Goal: Book appointment/travel/reservation

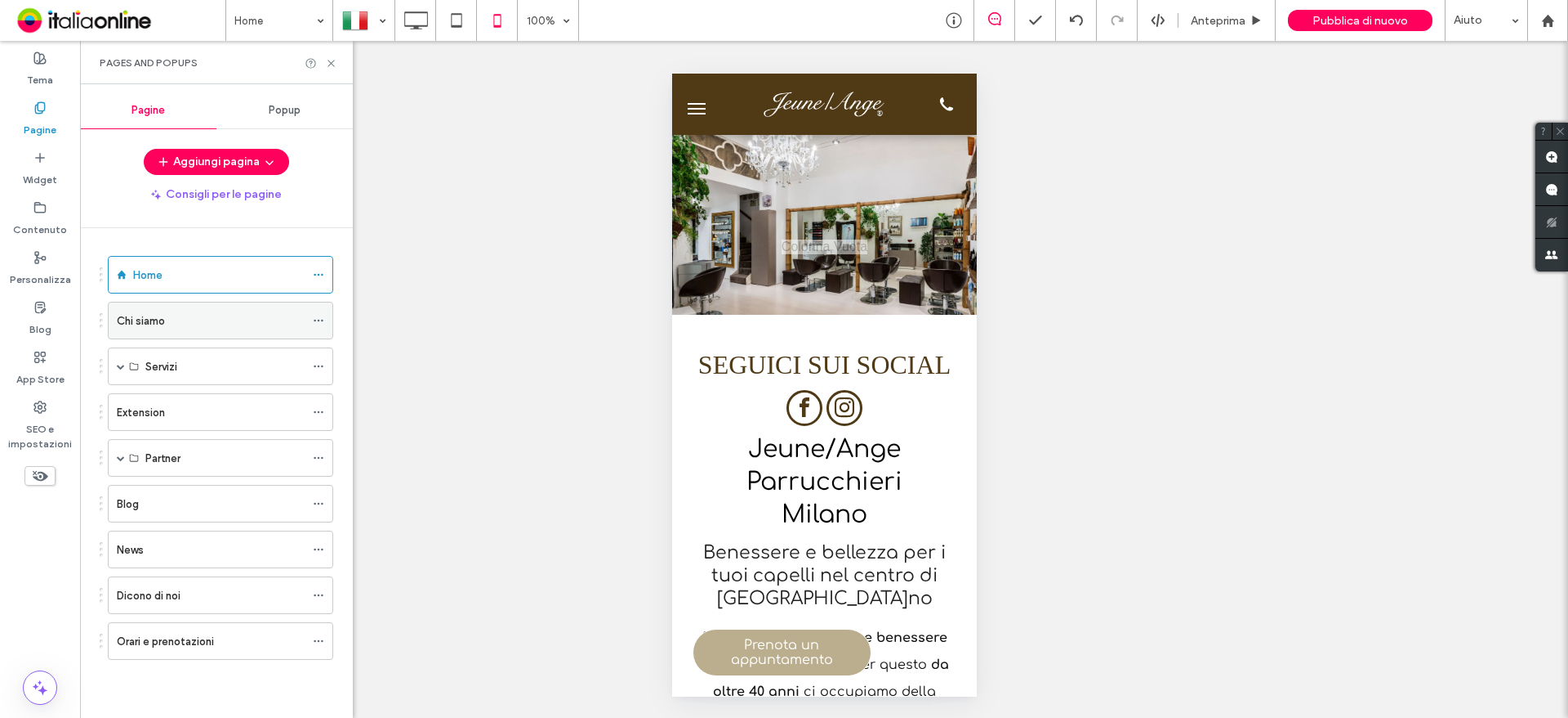
click at [166, 329] on div "Chi siamo" at bounding box center [210, 320] width 188 height 36
click at [173, 289] on div "Home" at bounding box center [218, 274] width 172 height 36
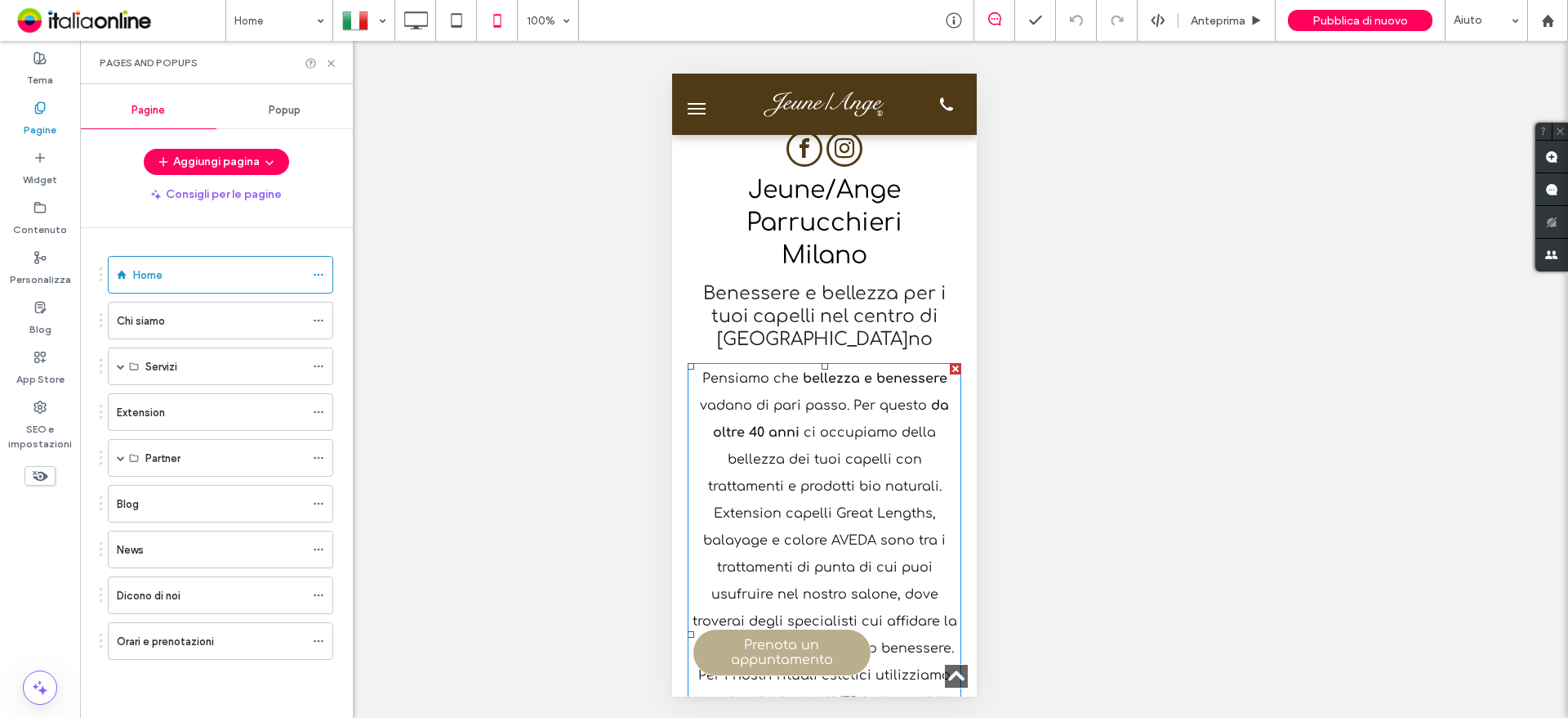
scroll to position [409, 0]
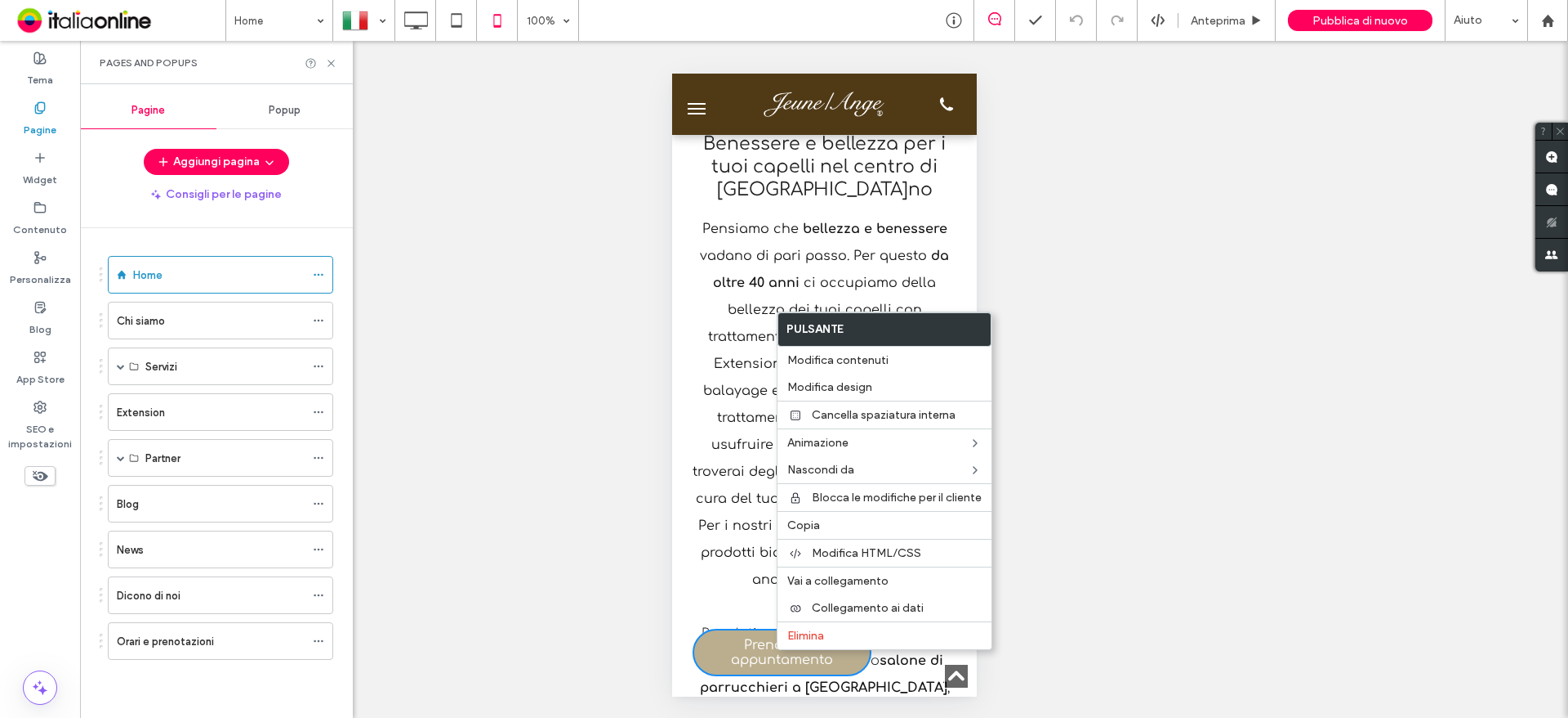
click at [743, 370] on div "Pensiamo che bellezza e benessere vadano di pari passo. Per questo da oltre 40 …" at bounding box center [823, 403] width 274 height 378
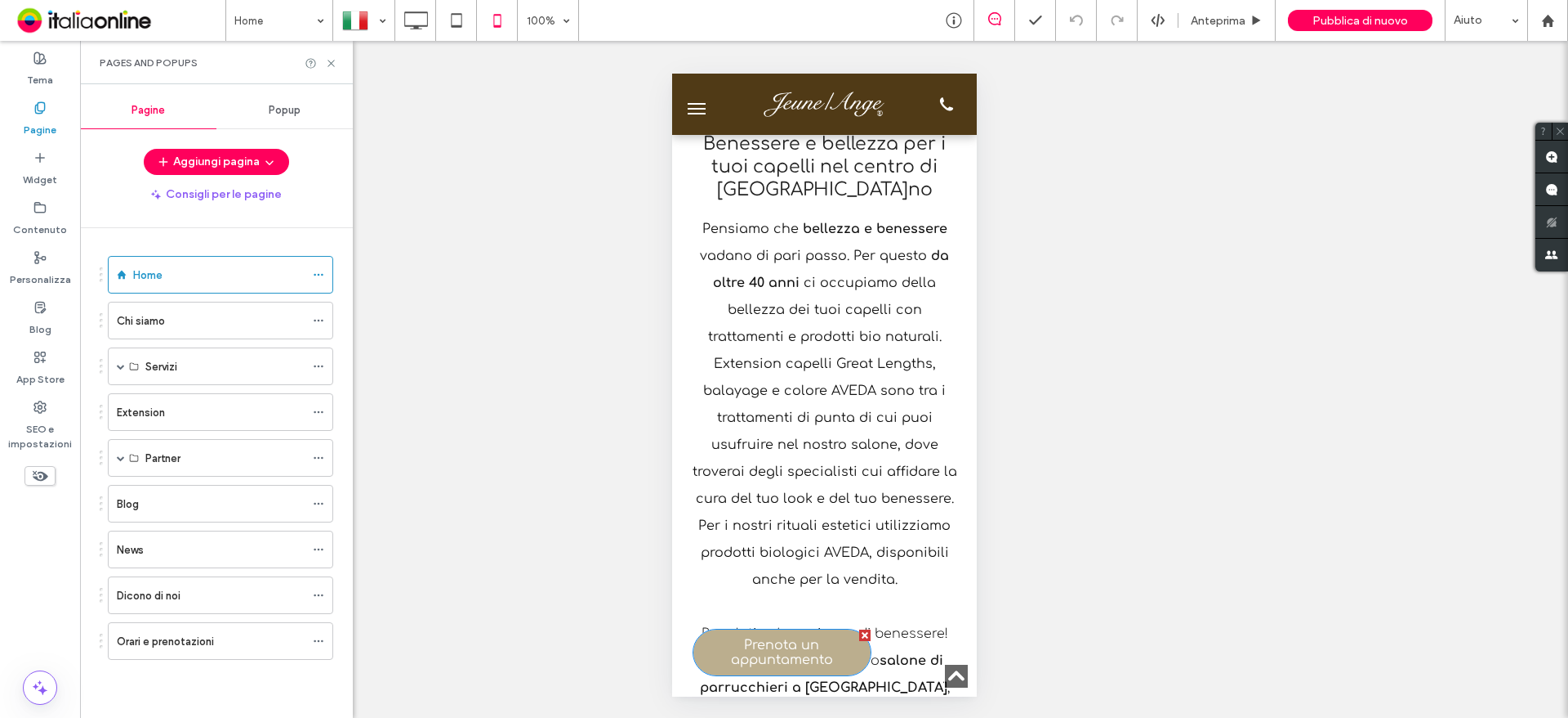
click at [783, 652] on span "Prenota un appuntamento" at bounding box center [782, 652] width 174 height 46
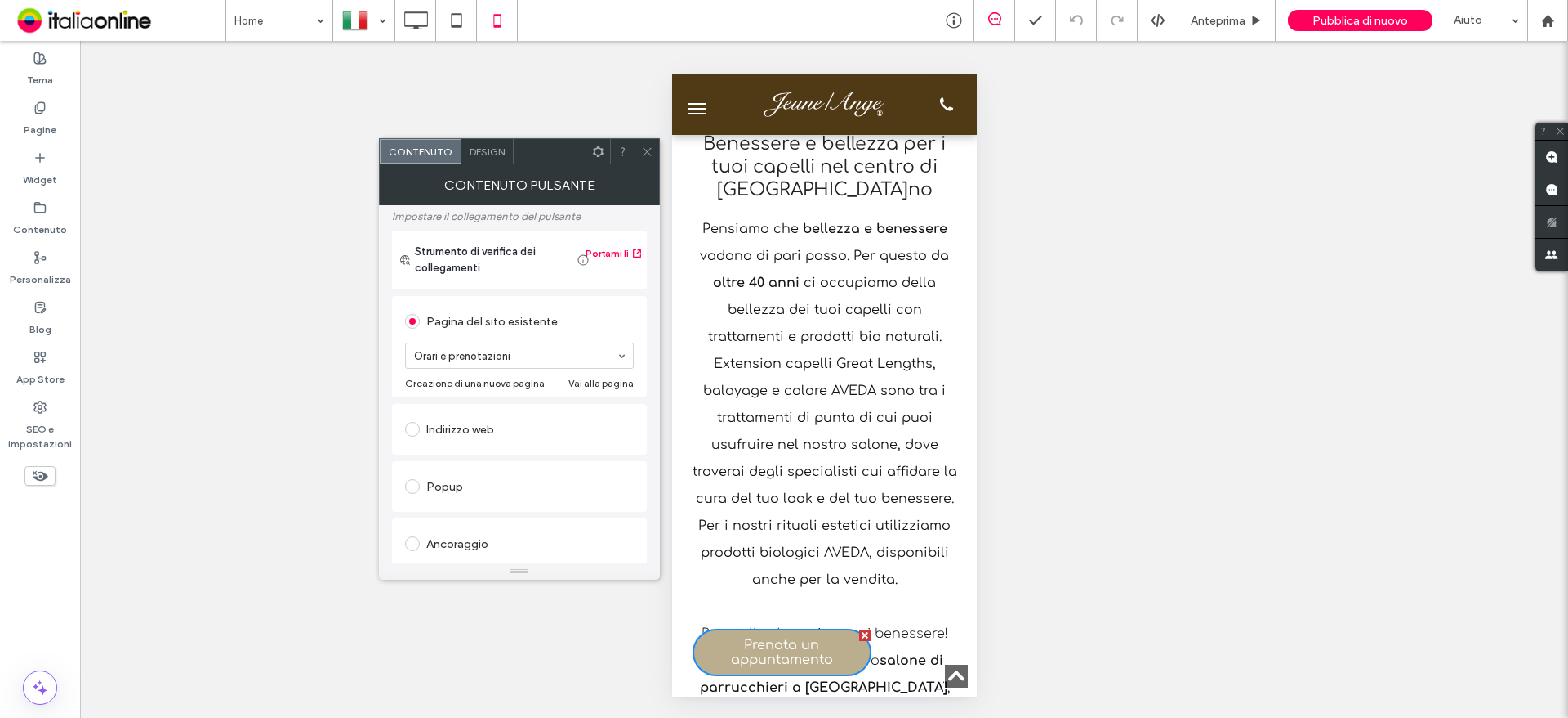
scroll to position [0, 0]
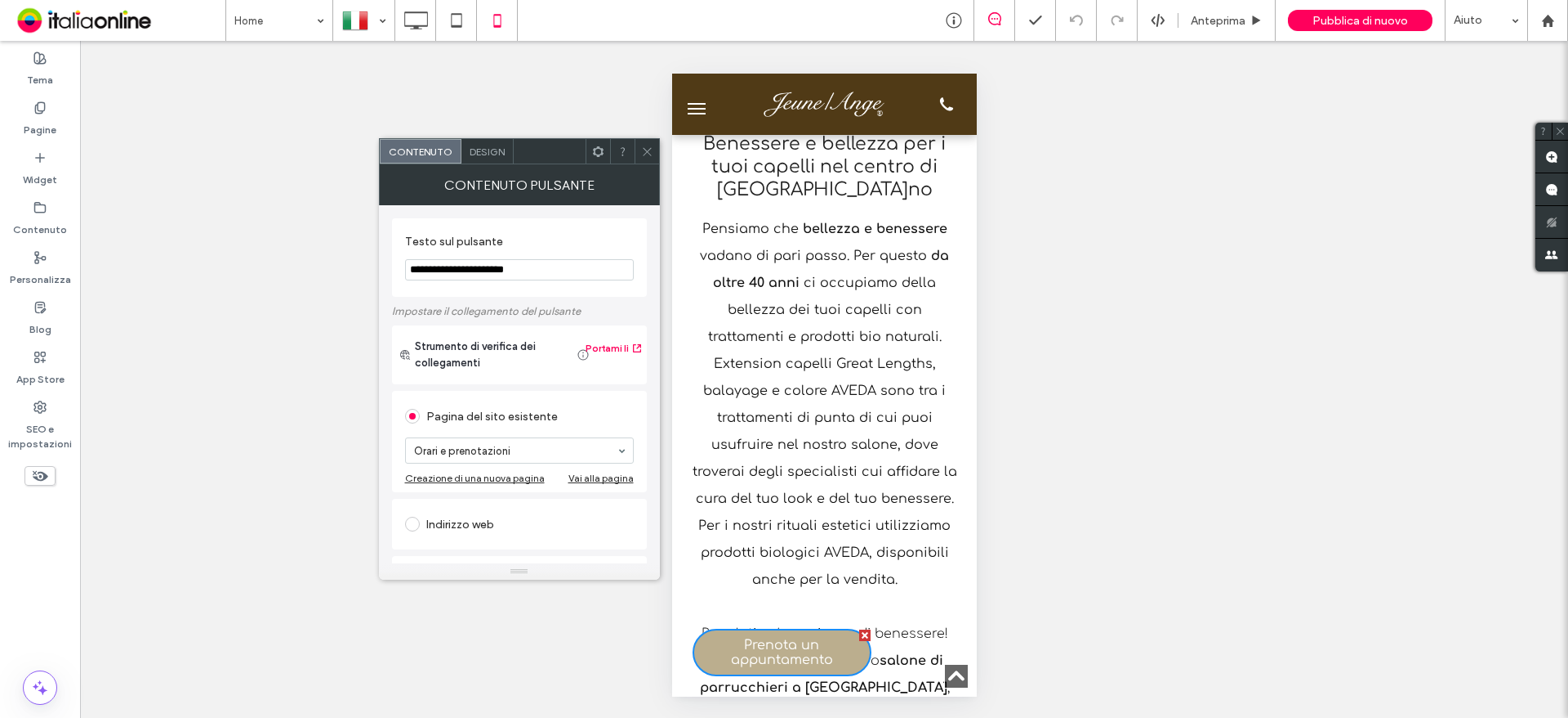
click at [498, 153] on span "Design" at bounding box center [488, 152] width 35 height 12
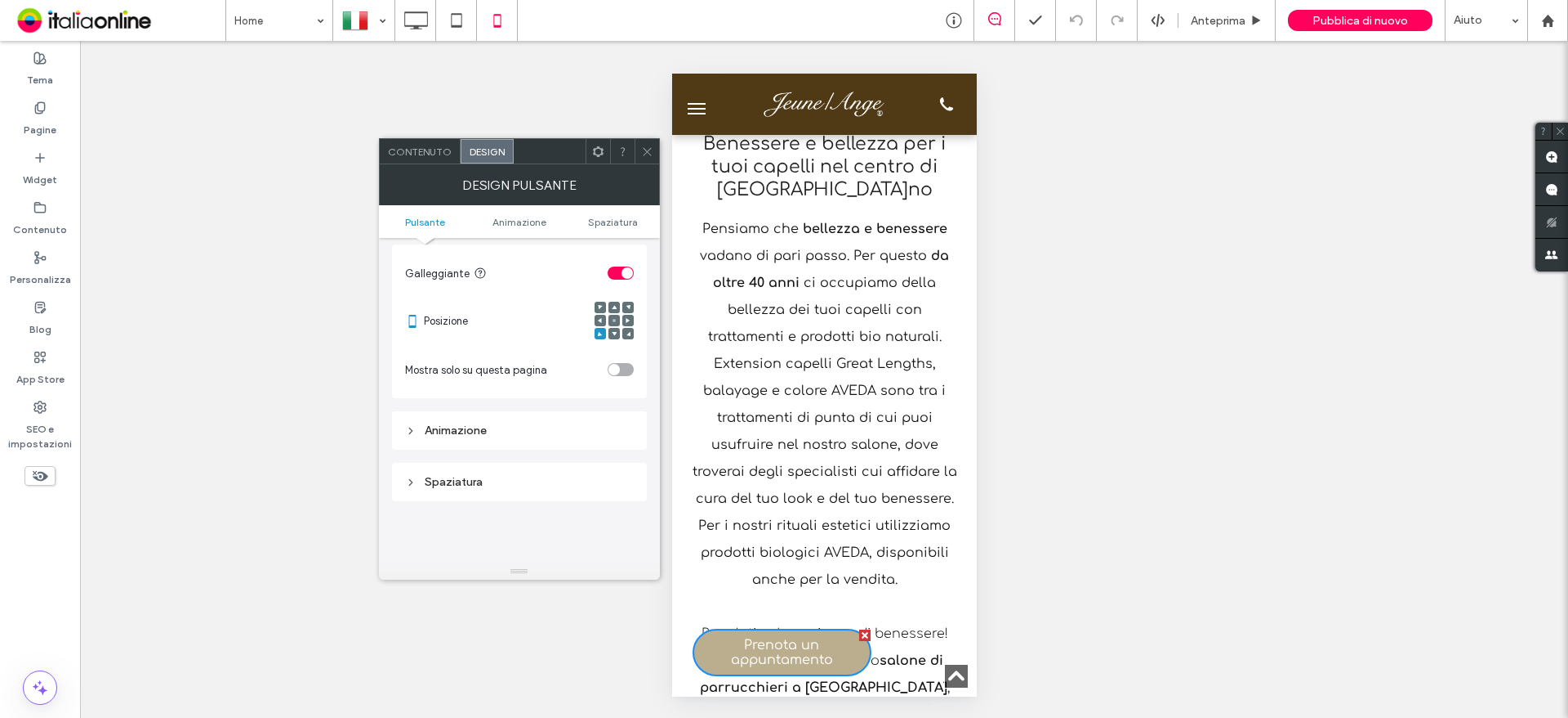
scroll to position [654, 0]
click at [656, 159] on div at bounding box center [647, 152] width 25 height 25
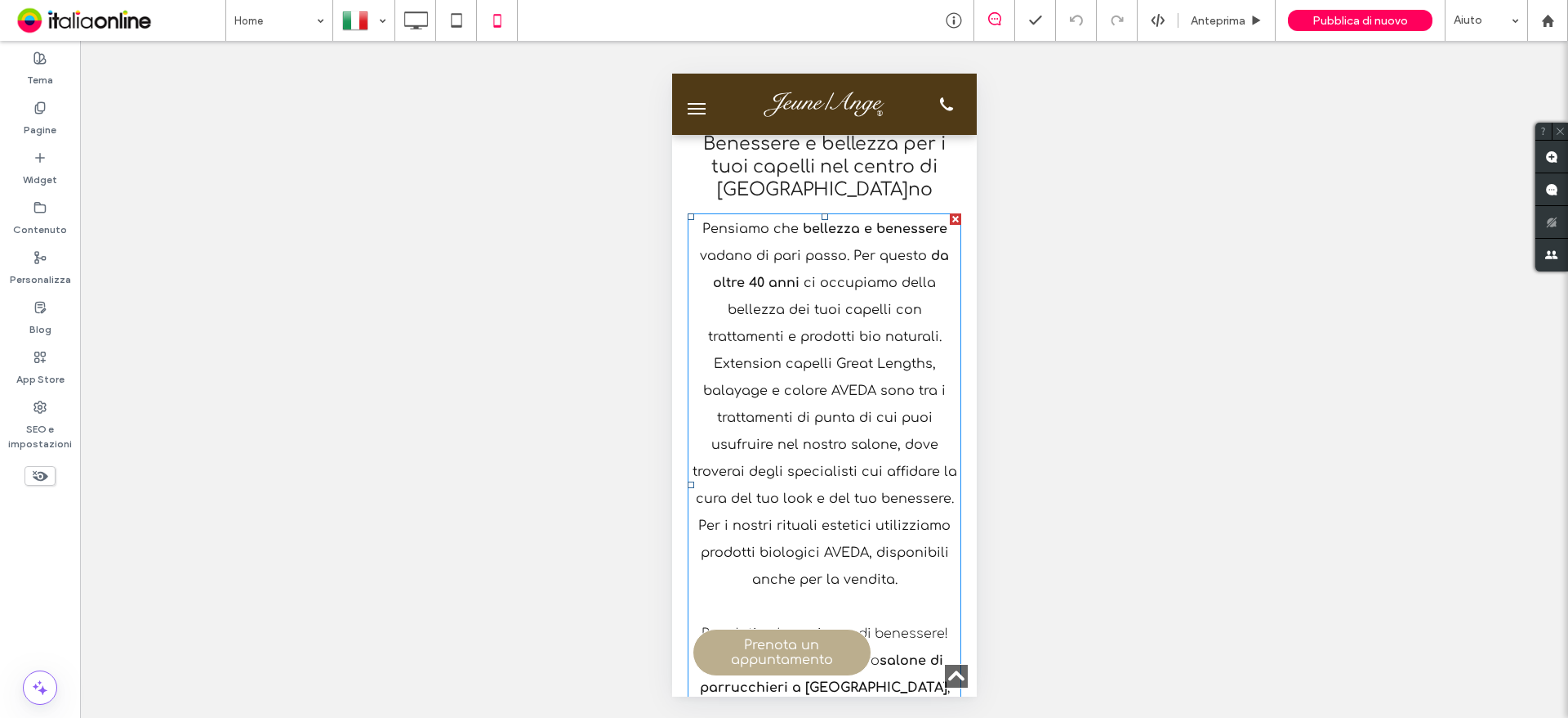
click at [768, 274] on b "da oltre 40 anni" at bounding box center [830, 269] width 236 height 41
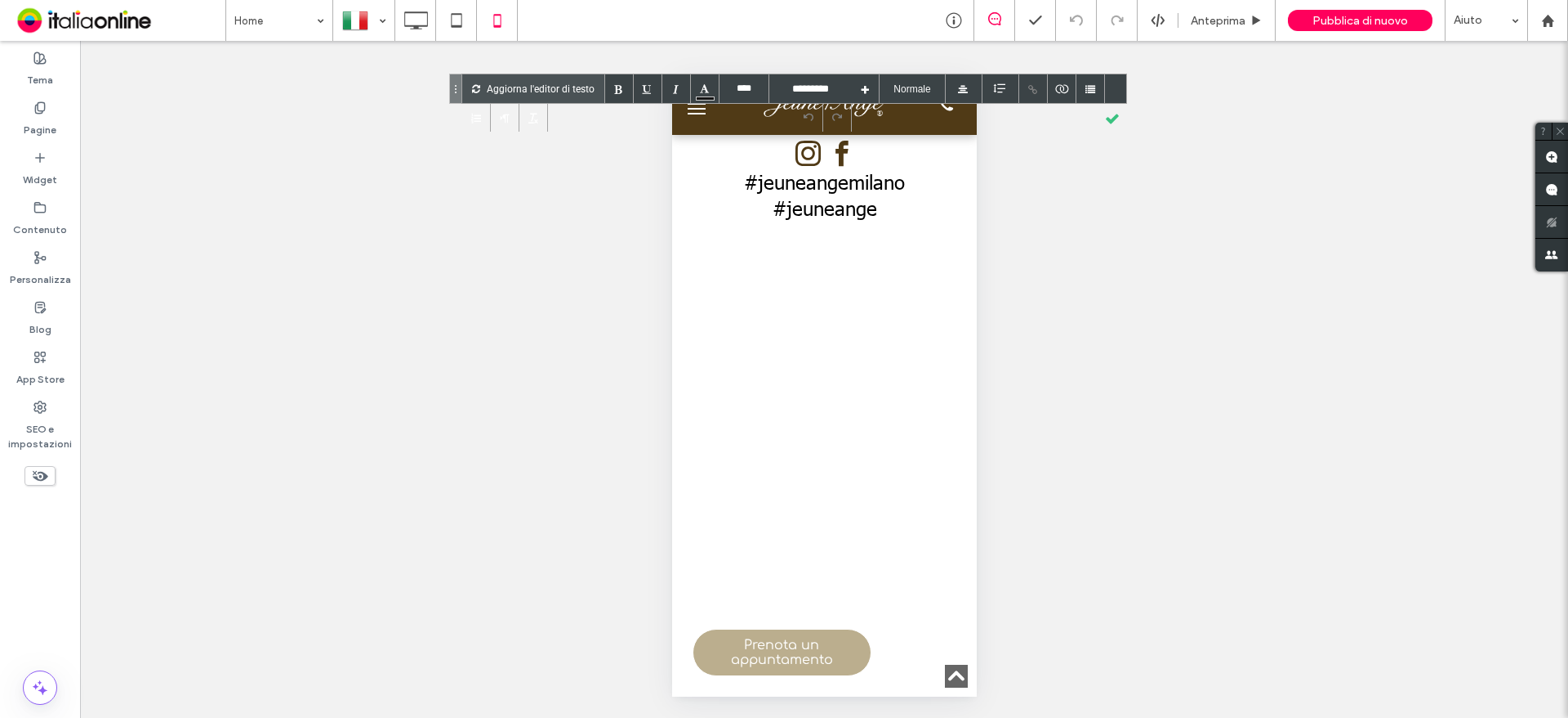
scroll to position [2371, 0]
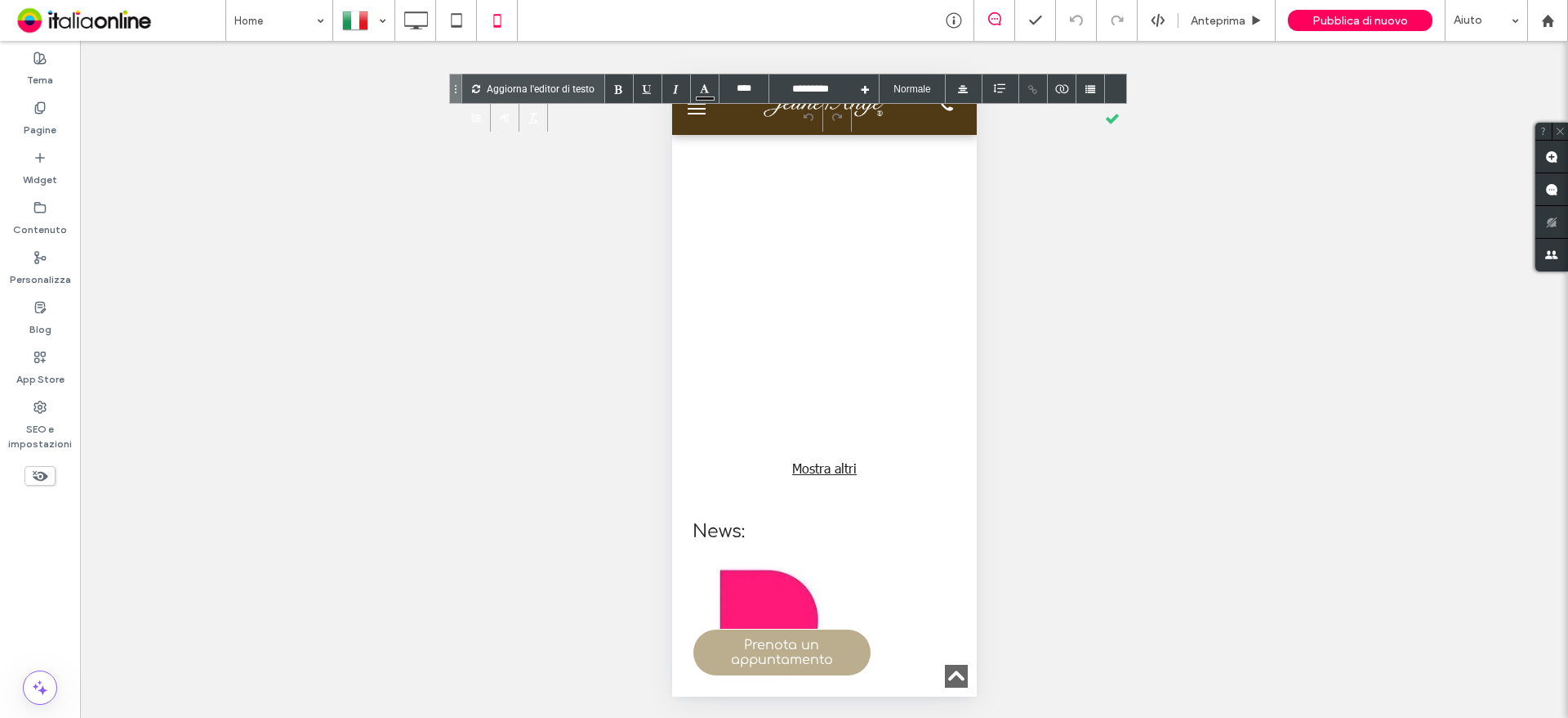
click at [855, 268] on link at bounding box center [892, 248] width 142 height 142
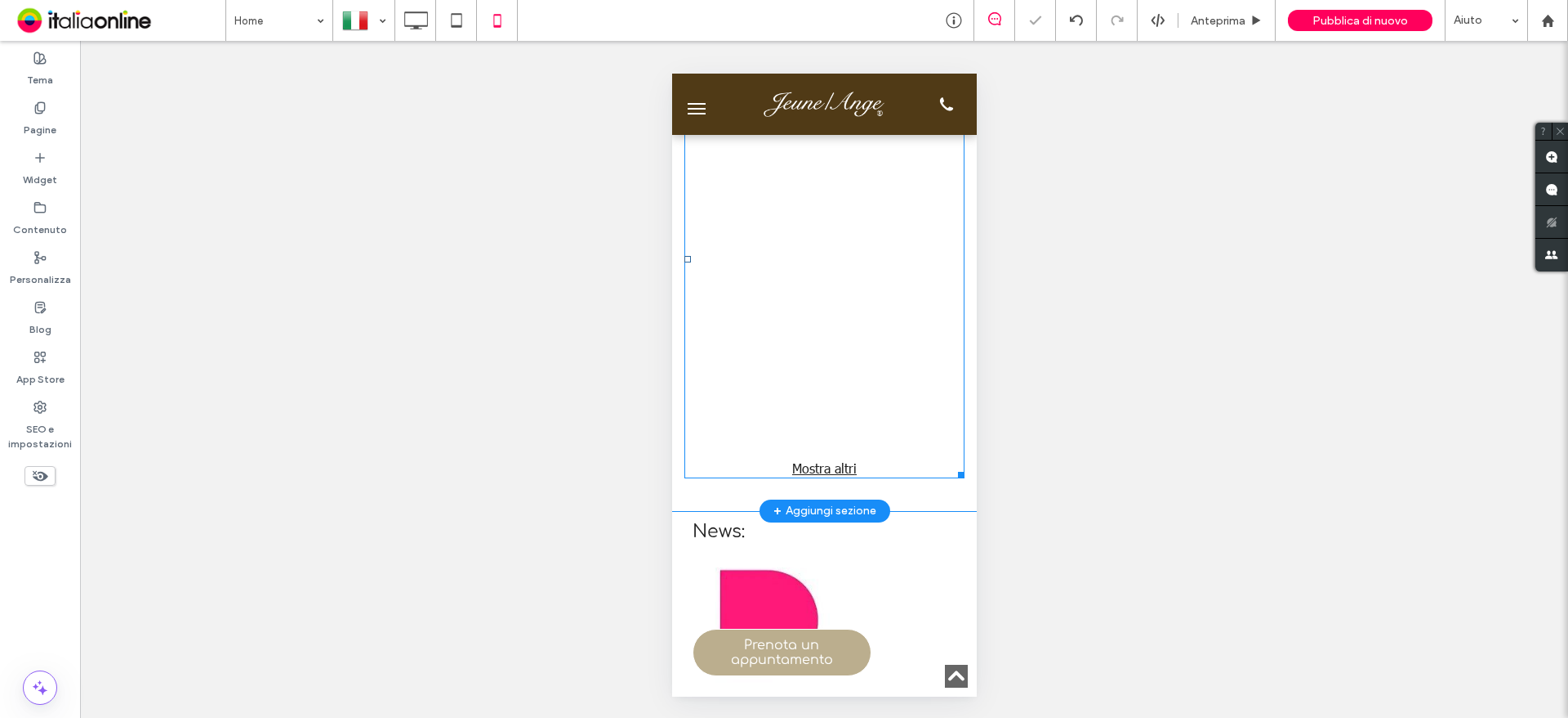
click at [830, 274] on link at bounding box center [892, 248] width 142 height 142
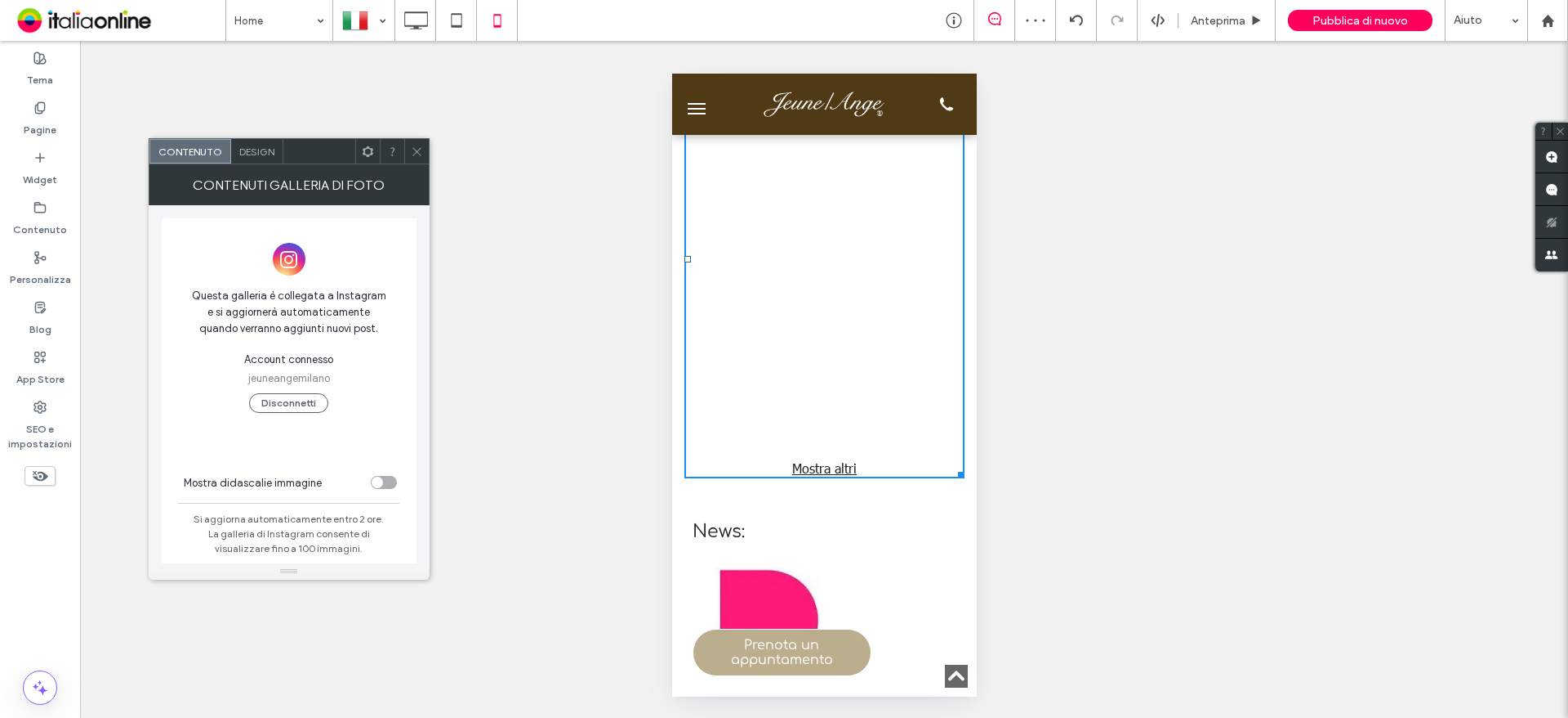
click at [417, 150] on icon at bounding box center [417, 152] width 12 height 12
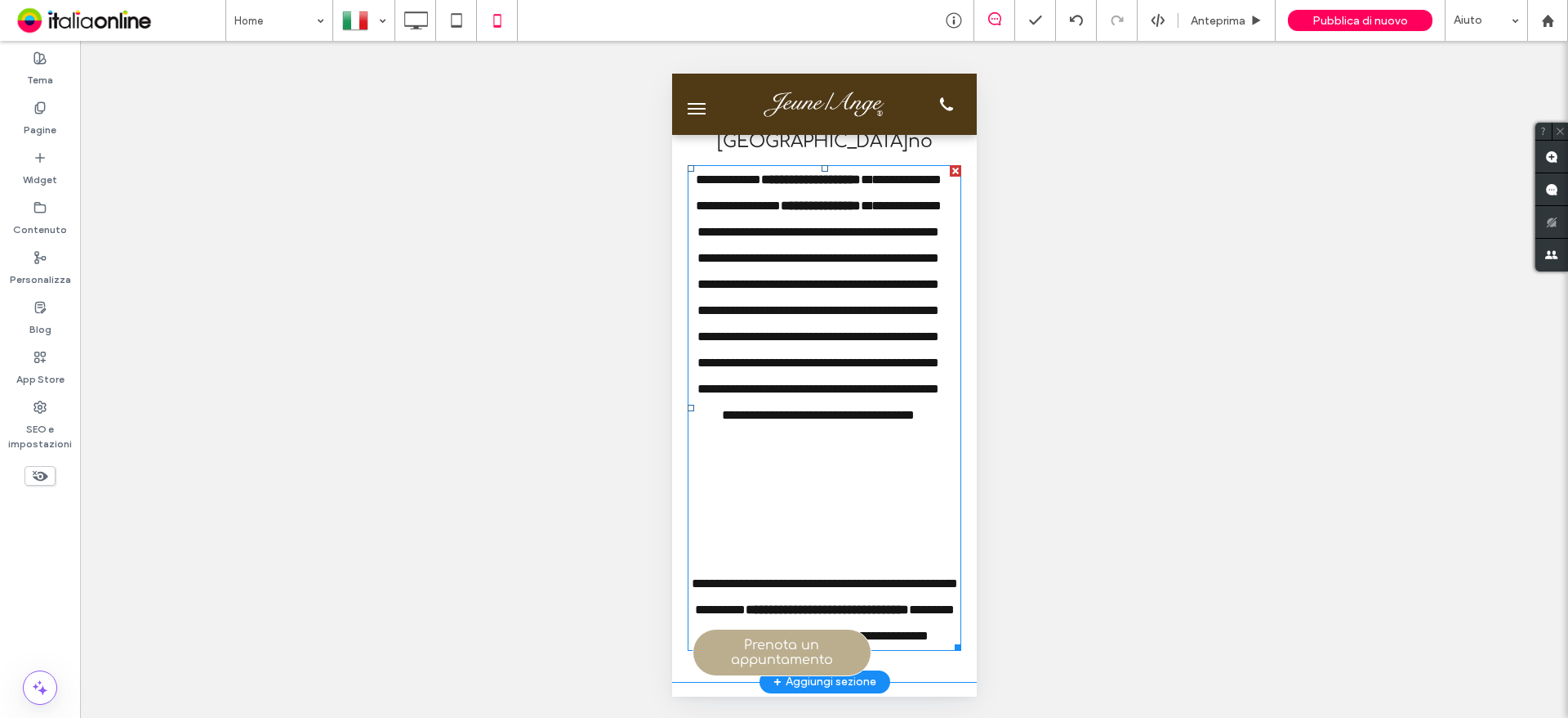
scroll to position [491, 0]
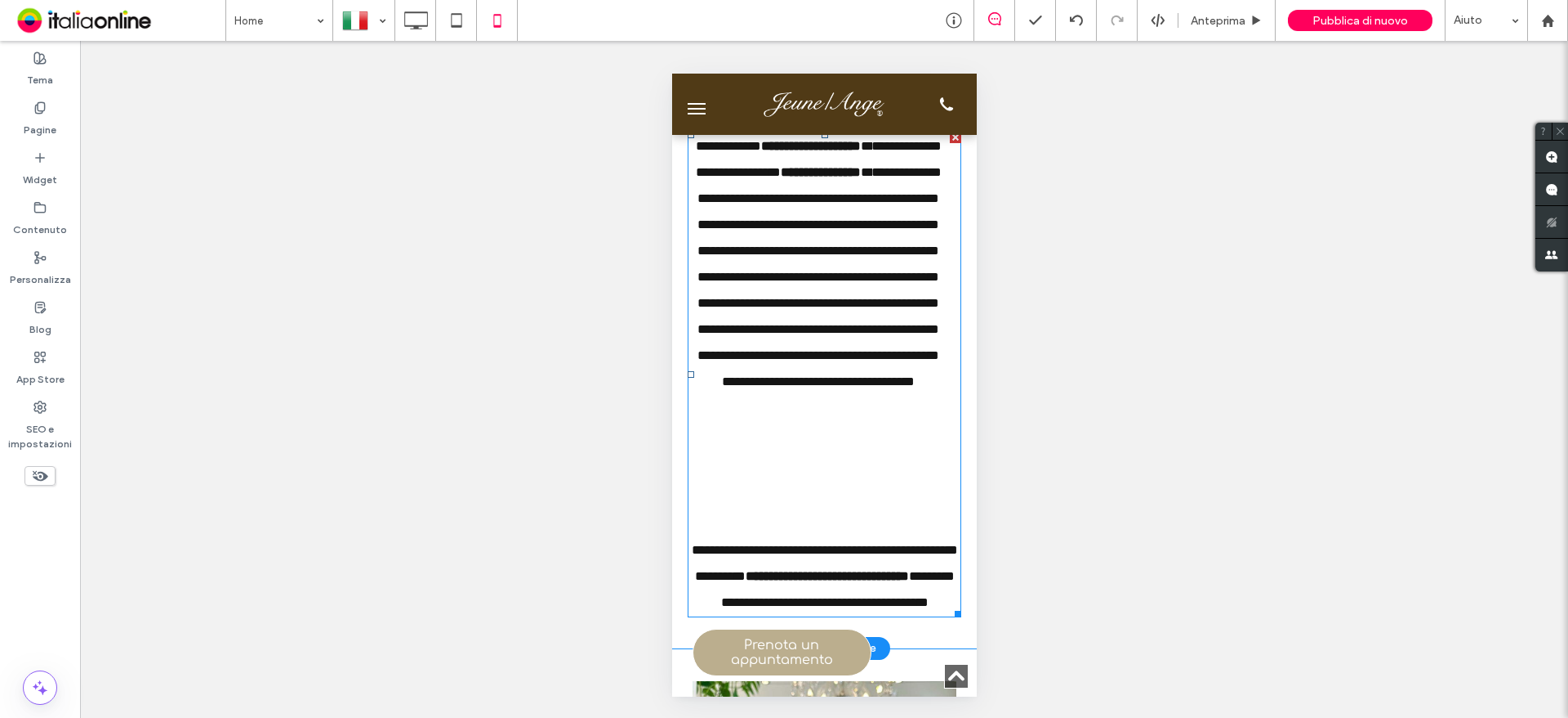
click at [836, 344] on div "**********" at bounding box center [817, 322] width 261 height 378
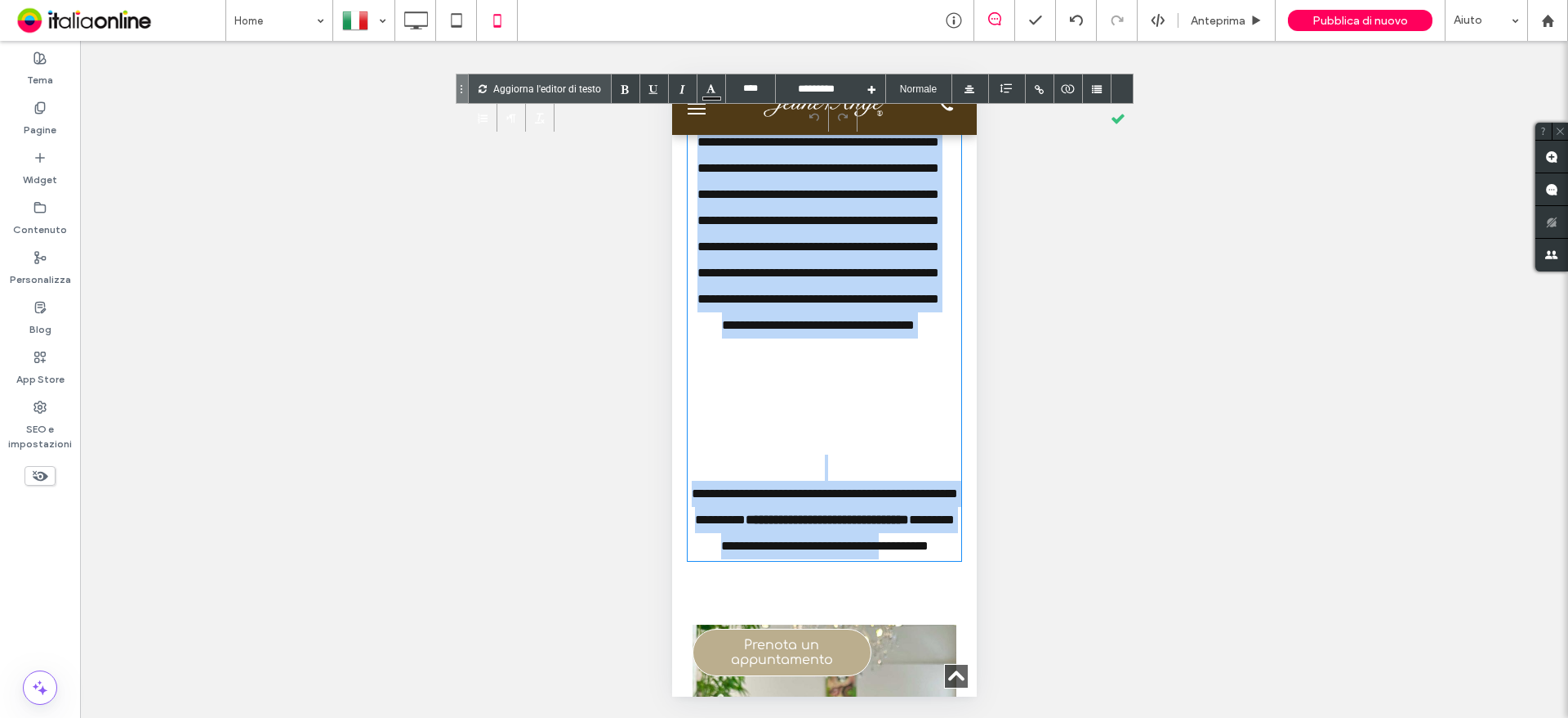
scroll to position [736, 0]
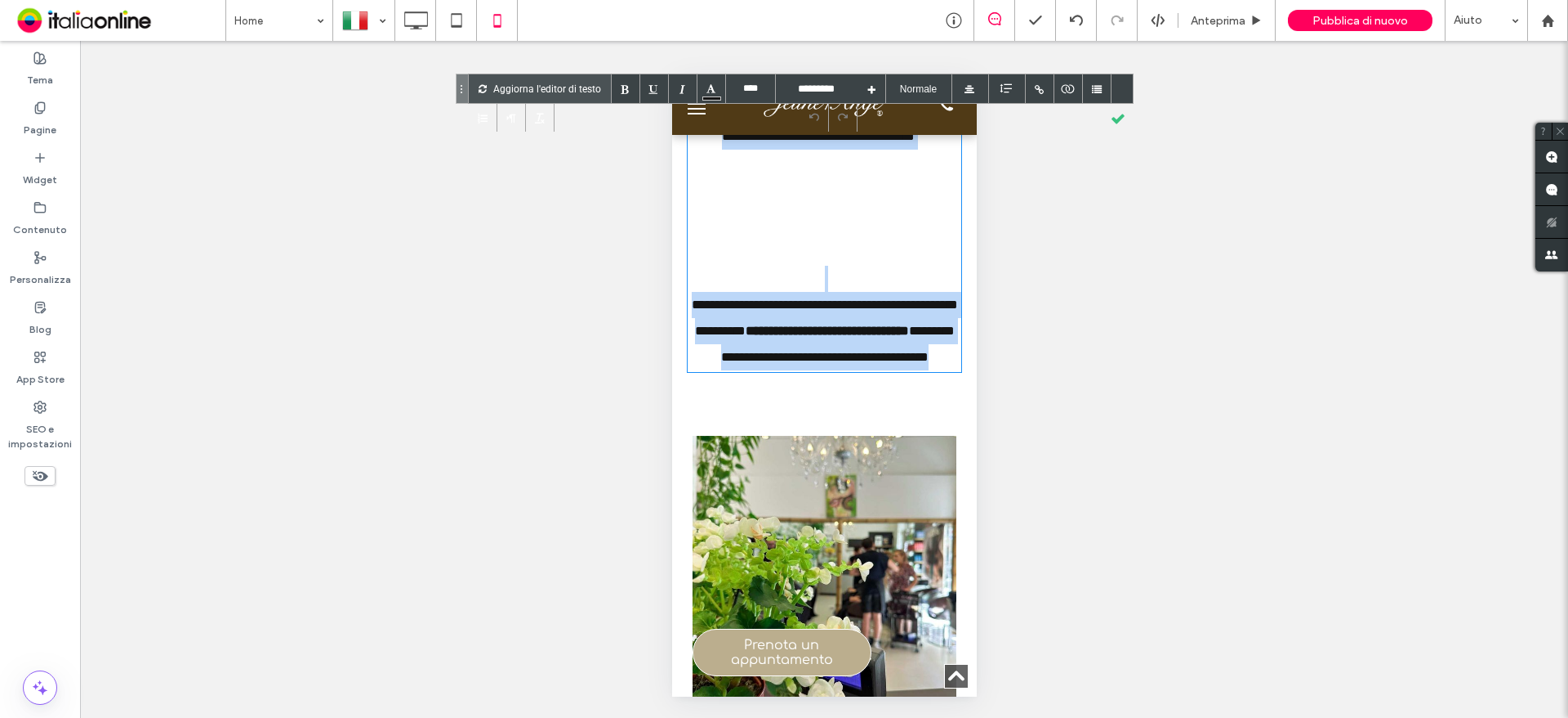
drag, startPoint x: 698, startPoint y: 459, endPoint x: 965, endPoint y: 431, distance: 268.5
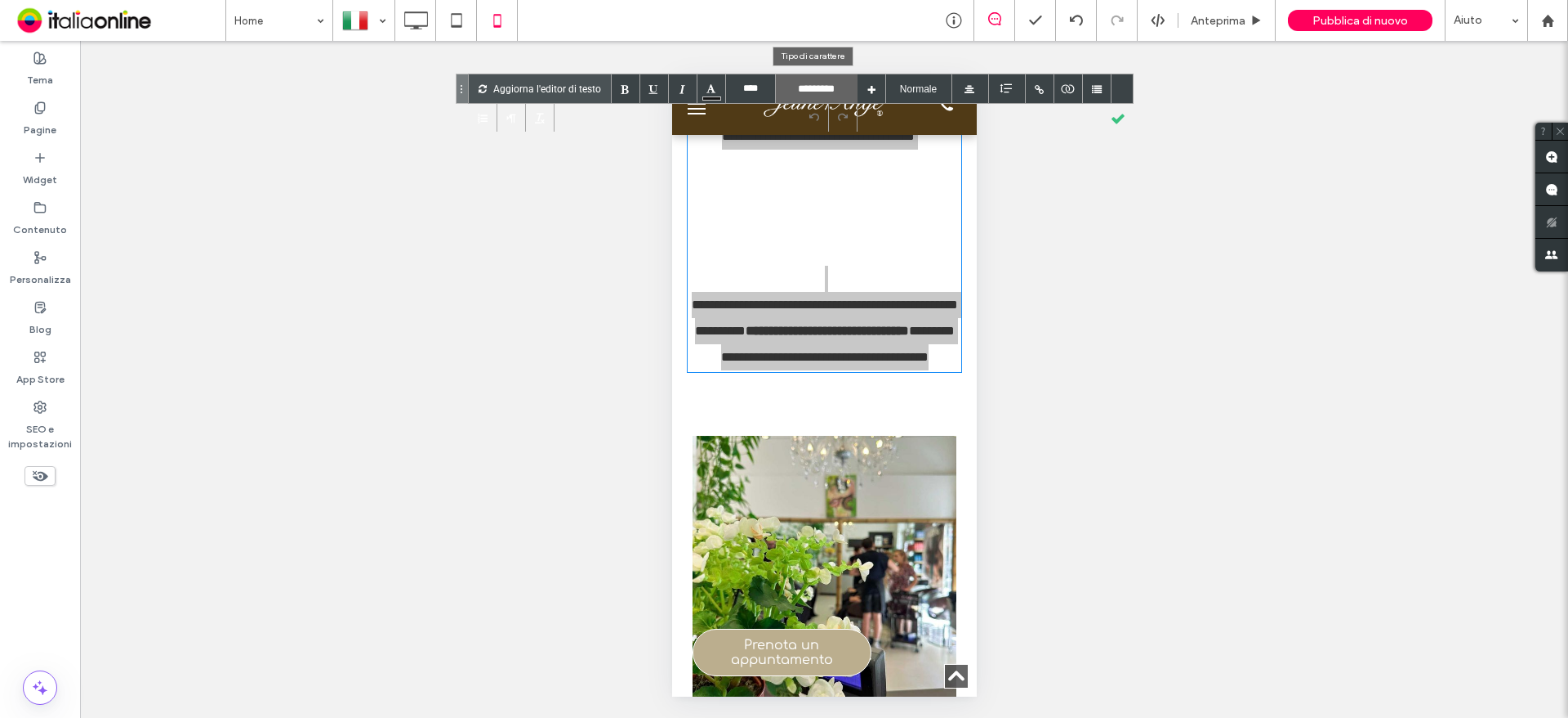
click at [819, 89] on input "*********" at bounding box center [816, 88] width 82 height 28
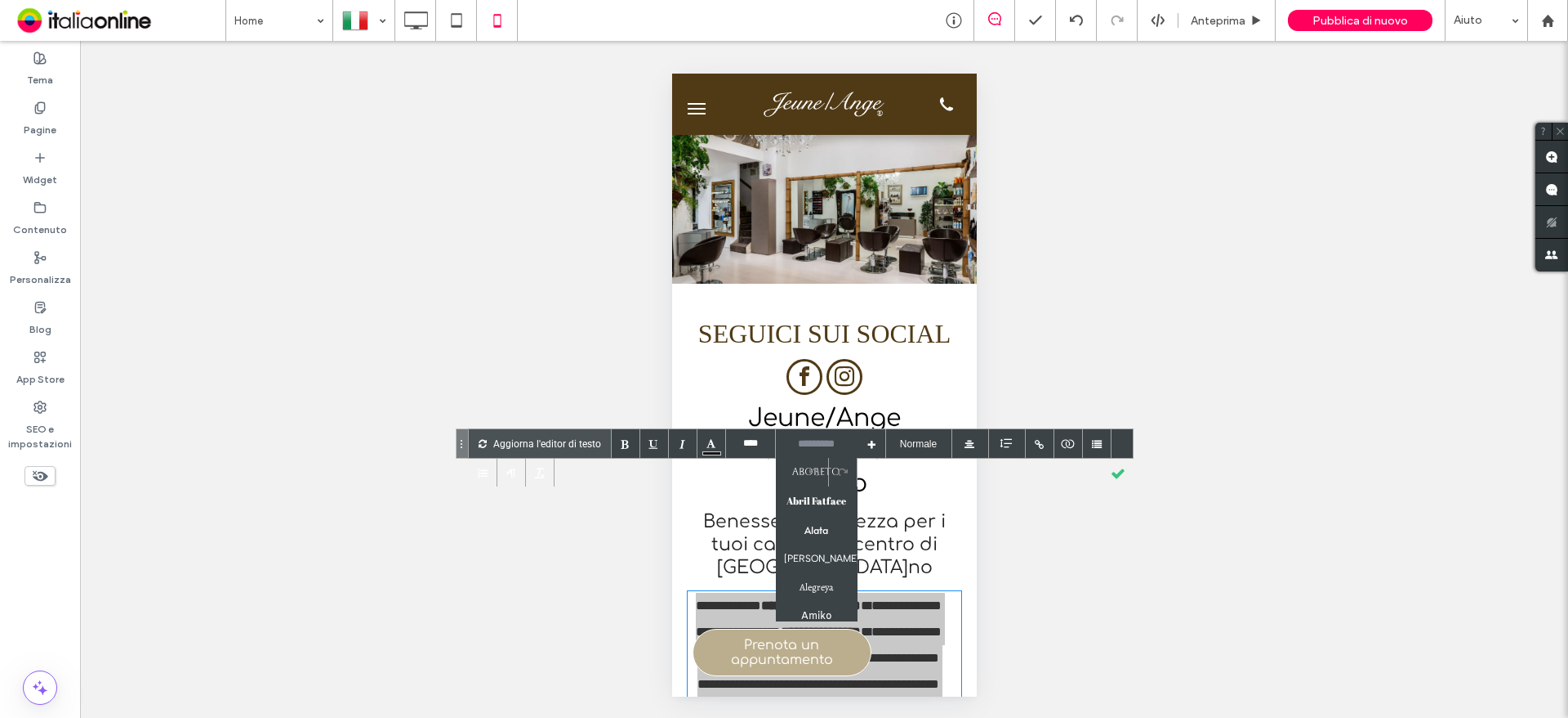
scroll to position [0, 0]
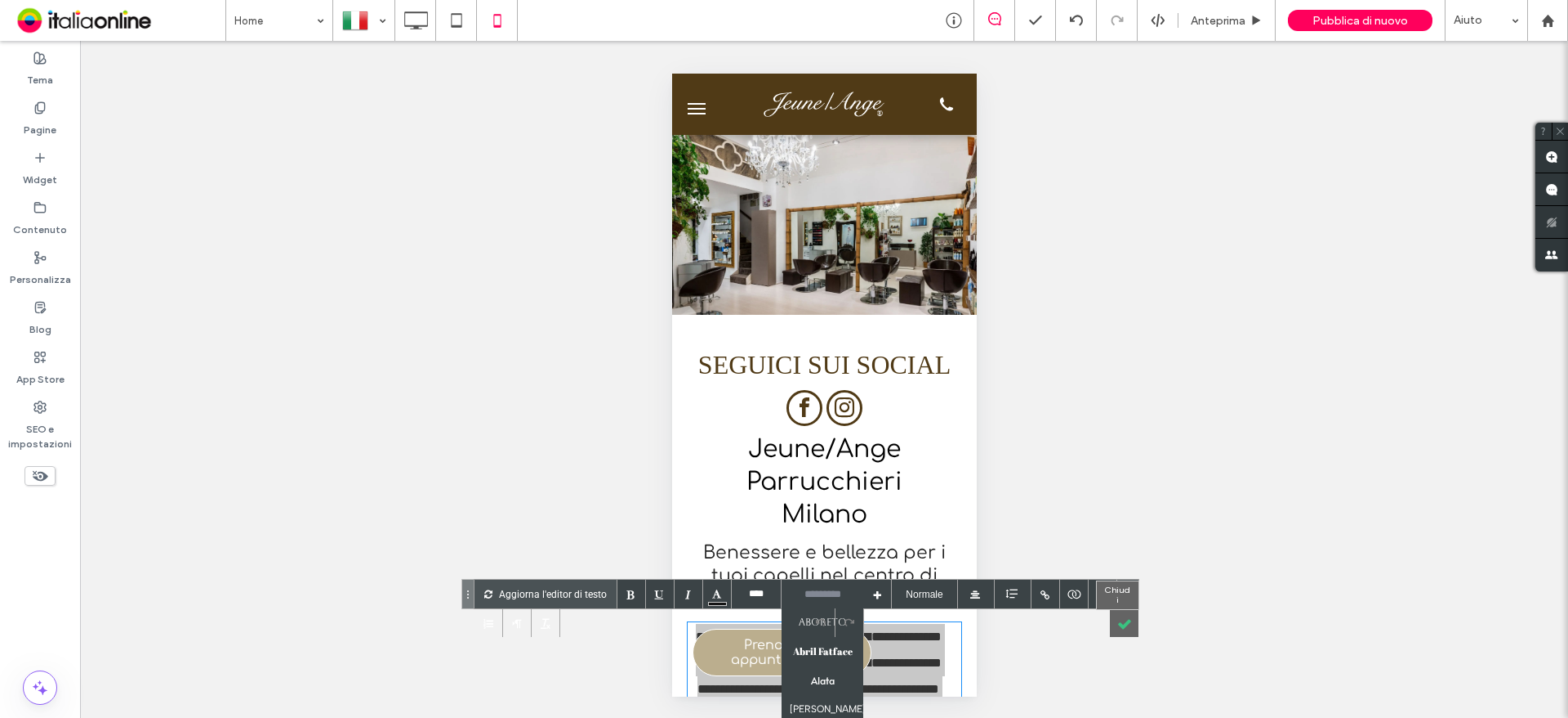
click at [1120, 628] on div at bounding box center [1124, 622] width 28 height 28
